Goal: Communication & Community: Answer question/provide support

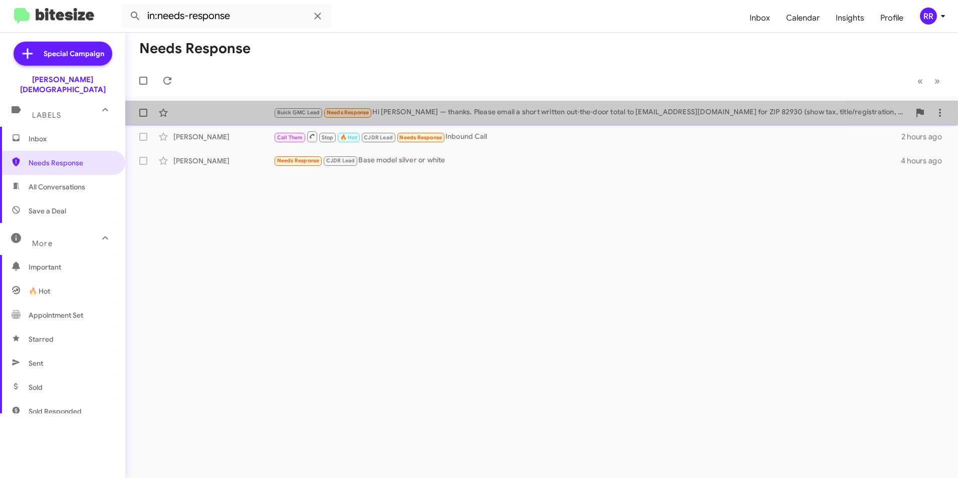
click at [201, 115] on div "Buick GMC Lead Needs Response Hi [PERSON_NAME] — thanks. Please email a short w…" at bounding box center [541, 113] width 816 height 20
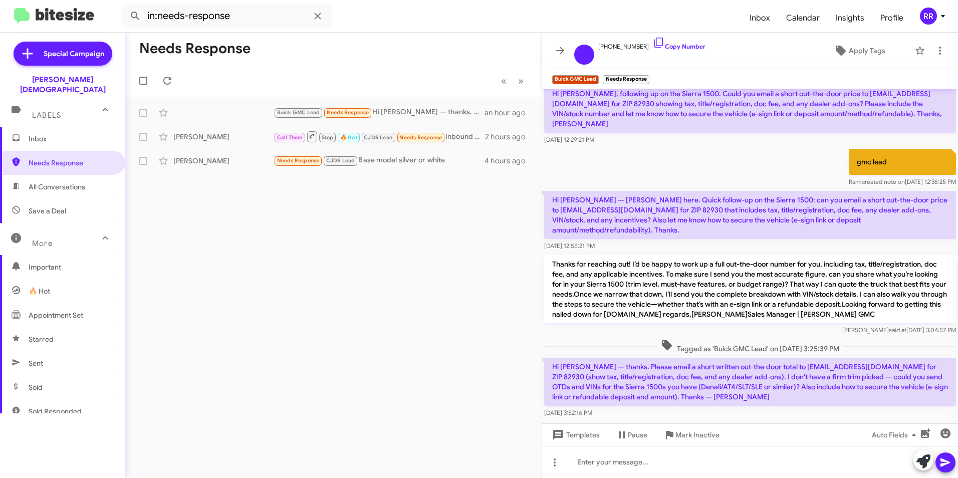
scroll to position [8, 0]
click at [218, 140] on div "[PERSON_NAME]" at bounding box center [223, 137] width 100 height 10
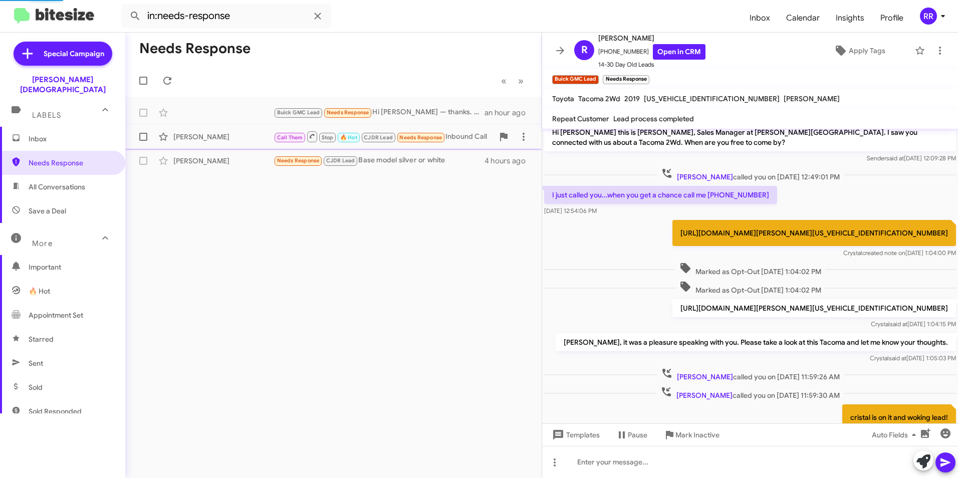
scroll to position [286, 0]
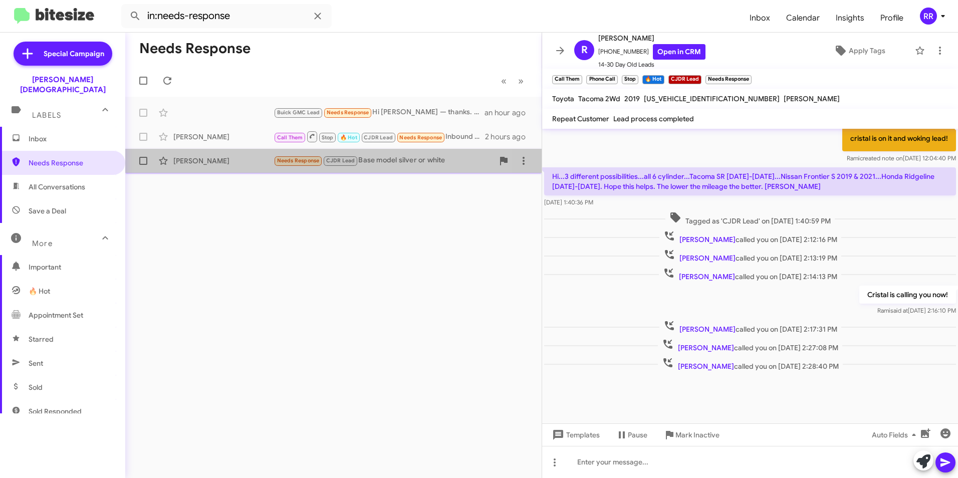
click at [208, 157] on div "[PERSON_NAME]" at bounding box center [223, 161] width 100 height 10
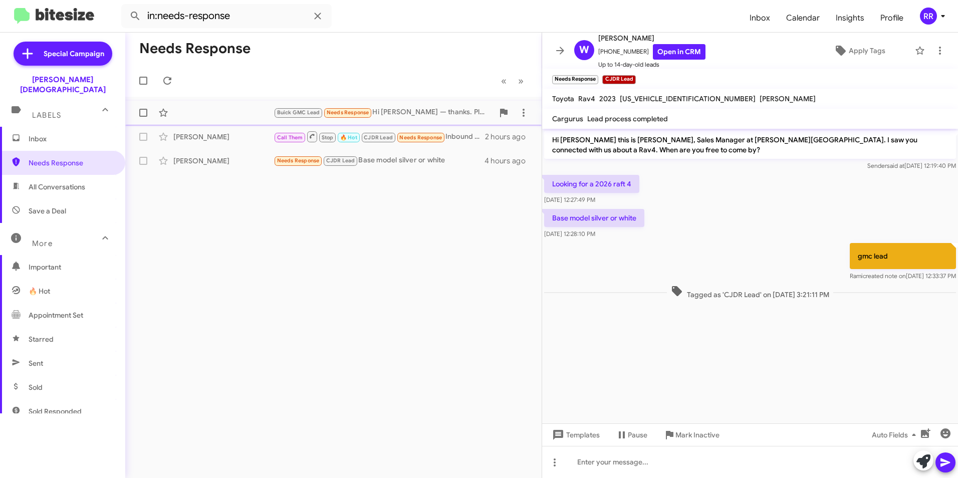
click at [219, 113] on div "Buick GMC Lead Needs Response Hi [PERSON_NAME] — thanks. Please email a short w…" at bounding box center [333, 113] width 400 height 20
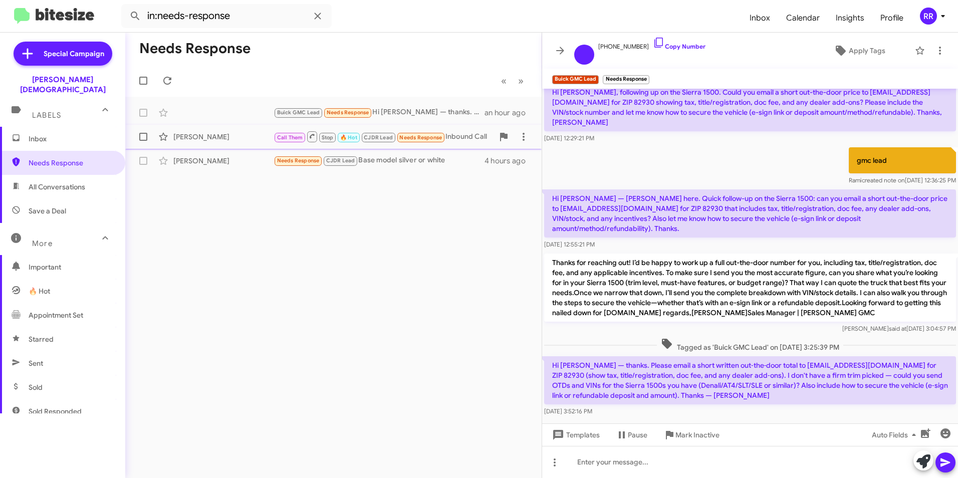
click at [217, 129] on div "[PERSON_NAME] Call Them Stop 🔥 Hot CJDR Lead Needs Response Inbound Call 2 hour…" at bounding box center [333, 137] width 400 height 20
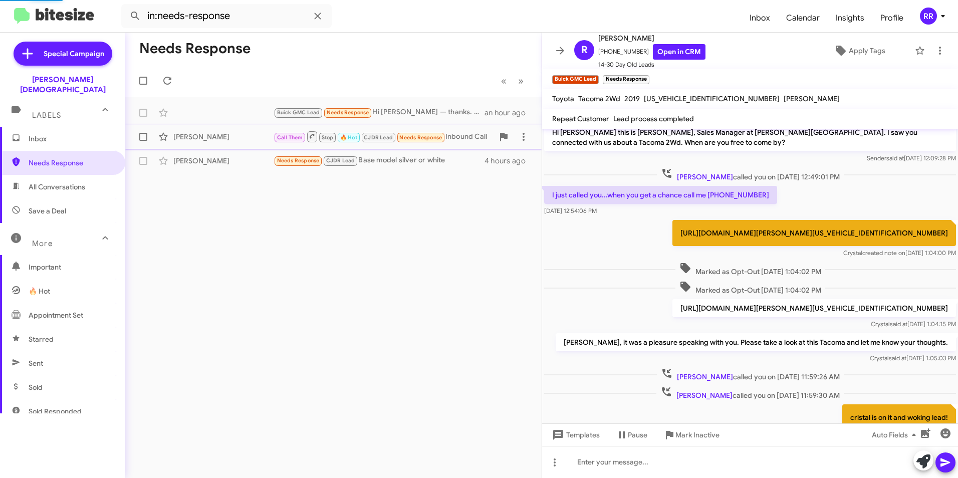
scroll to position [286, 0]
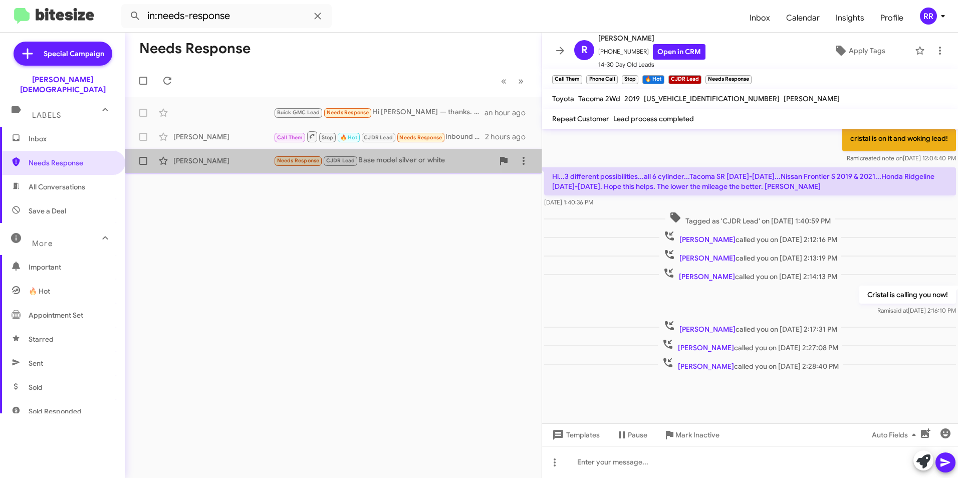
click at [203, 156] on div "[PERSON_NAME] Needs Response CJDR Lead Base model silver or white 4 hours ago" at bounding box center [333, 161] width 400 height 20
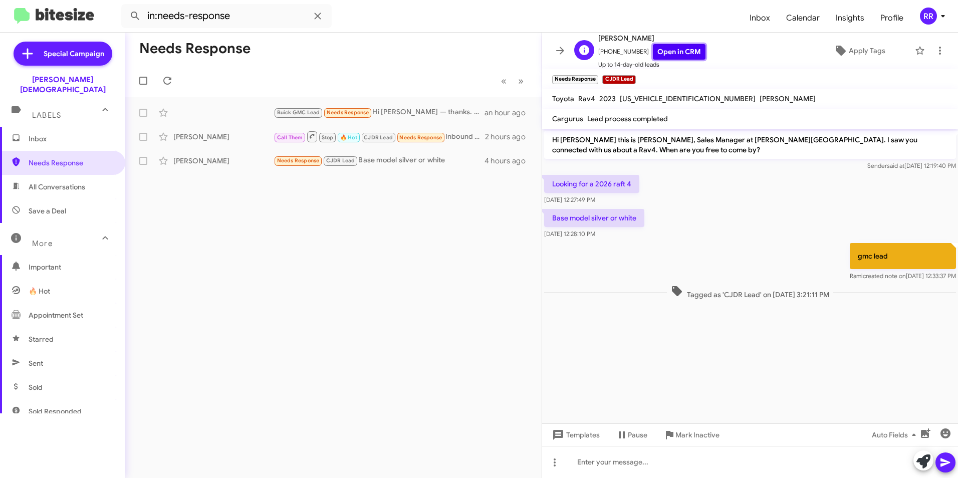
click at [681, 52] on link "Open in CRM" at bounding box center [679, 52] width 53 height 16
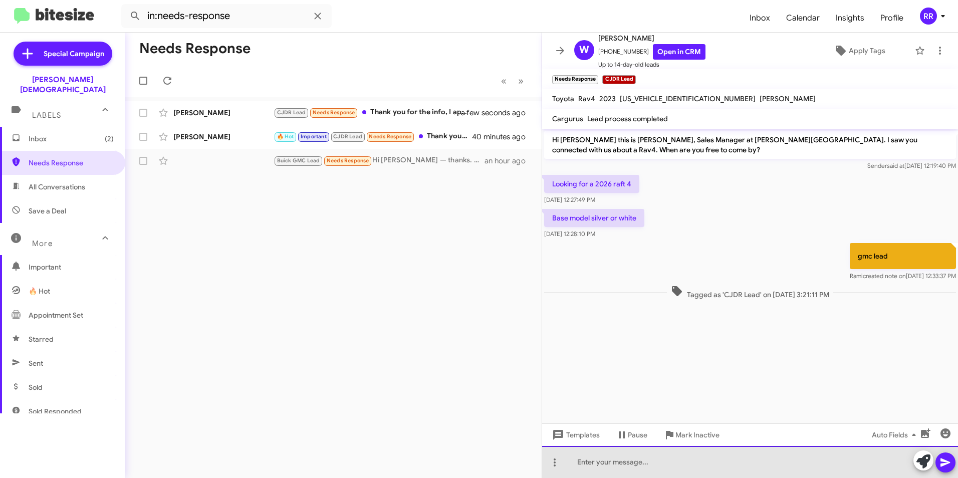
click at [658, 461] on div at bounding box center [750, 462] width 416 height 32
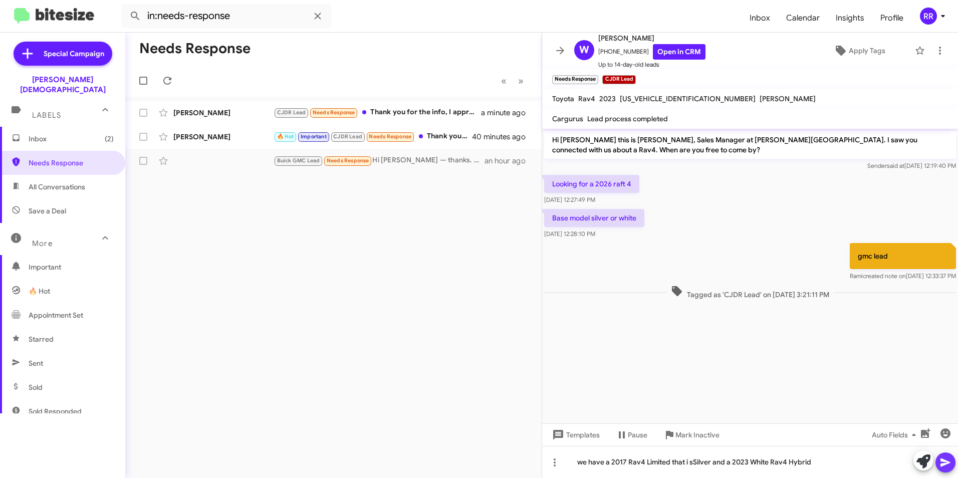
click at [950, 459] on icon at bounding box center [945, 462] width 12 height 12
